Goal: Information Seeking & Learning: Learn about a topic

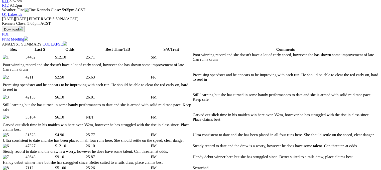
scroll to position [225, 0]
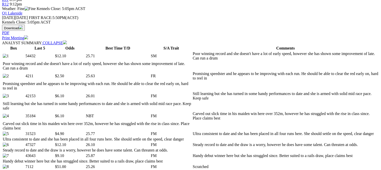
select select "10"
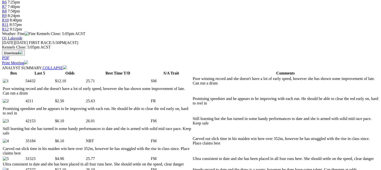
scroll to position [250, 0]
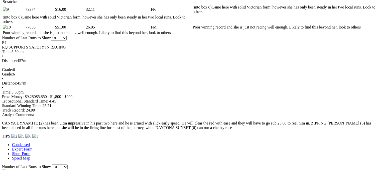
scroll to position [326, 0]
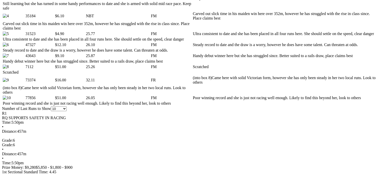
drag, startPoint x: 110, startPoint y: 57, endPoint x: 117, endPoint y: 68, distance: 13.1
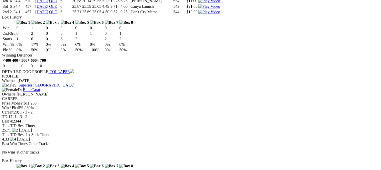
scroll to position [667, 0]
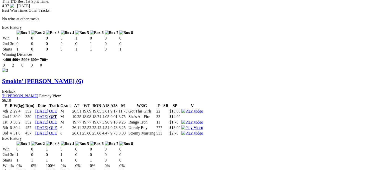
scroll to position [1043, 0]
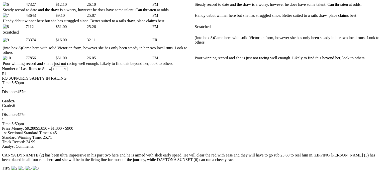
scroll to position [366, 0]
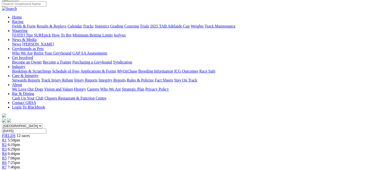
scroll to position [0, 0]
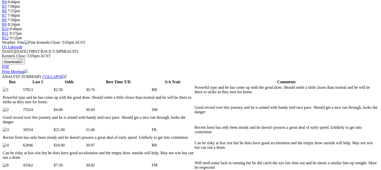
scroll to position [200, 0]
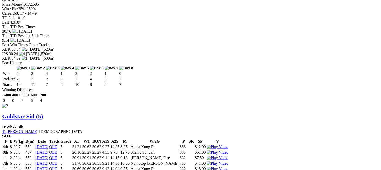
scroll to position [726, 0]
drag, startPoint x: 40, startPoint y: 69, endPoint x: 98, endPoint y: 70, distance: 58.4
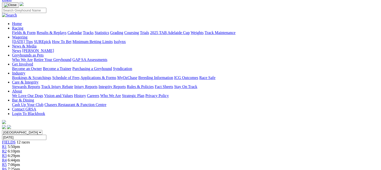
scroll to position [0, 0]
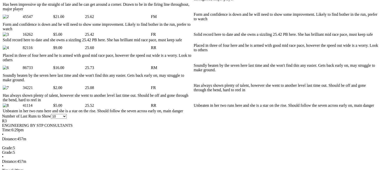
scroll to position [376, 0]
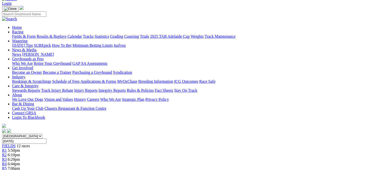
scroll to position [29, 0]
click at [20, 163] on span "6:44pm" at bounding box center [14, 165] width 12 height 4
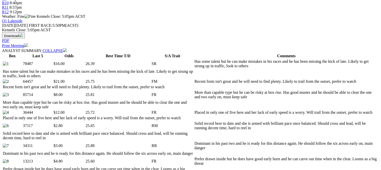
scroll to position [225, 0]
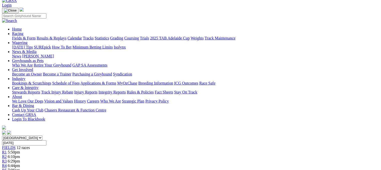
scroll to position [0, 0]
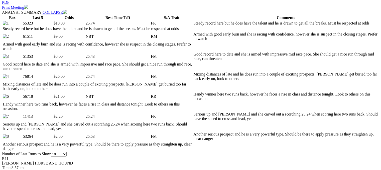
scroll to position [250, 0]
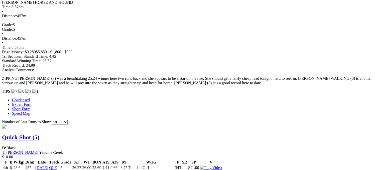
scroll to position [426, 0]
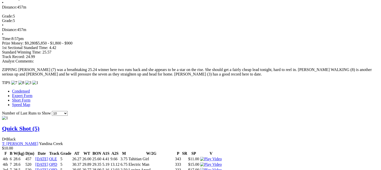
scroll to position [0, 0]
